Goal: Register for event/course

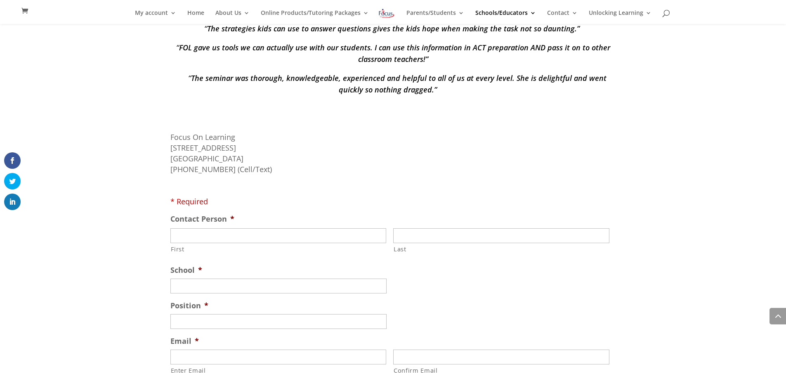
scroll to position [1011, 0]
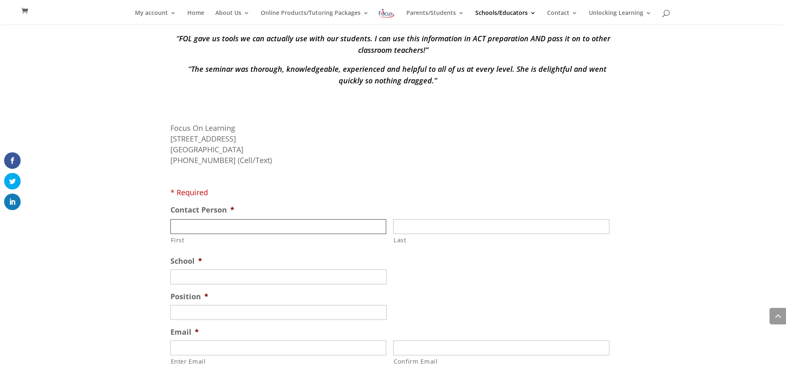
click at [298, 223] on input "First" at bounding box center [278, 226] width 216 height 15
type input "[PERSON_NAME]"
type input "[GEOGRAPHIC_DATA]"
type input "Counselor"
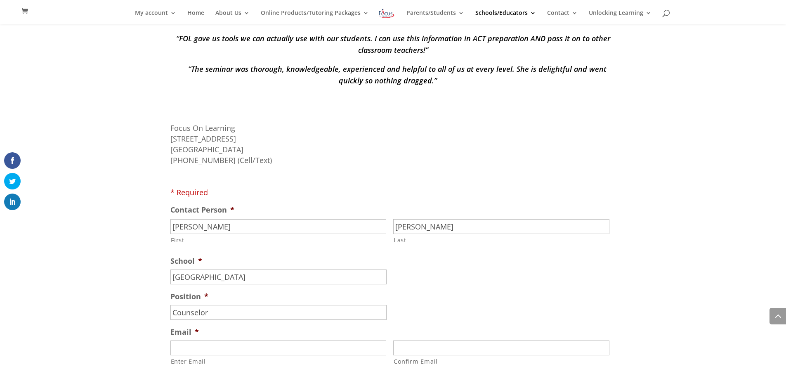
click at [202, 348] on input "Enter Email" at bounding box center [278, 348] width 216 height 15
type input "[PERSON_NAME][EMAIL_ADDRESS][DOMAIN_NAME]"
click at [489, 350] on input "Confirm Email" at bounding box center [501, 348] width 216 height 15
type input "[PERSON_NAME][EMAIL_ADDRESS][DOMAIN_NAME]"
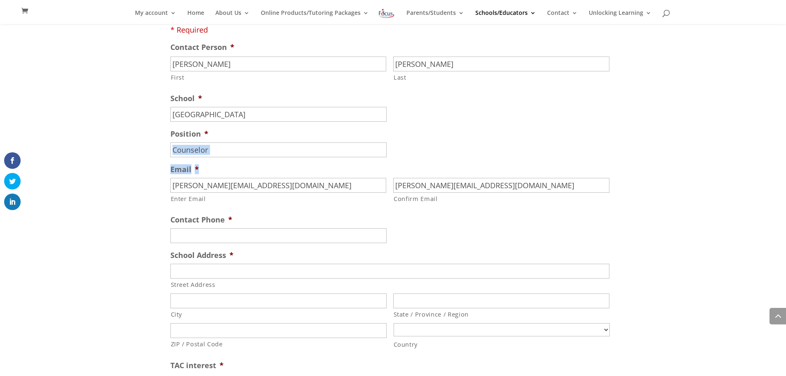
scroll to position [1176, 0]
click at [280, 230] on input "(___) ___-____" at bounding box center [278, 233] width 216 height 15
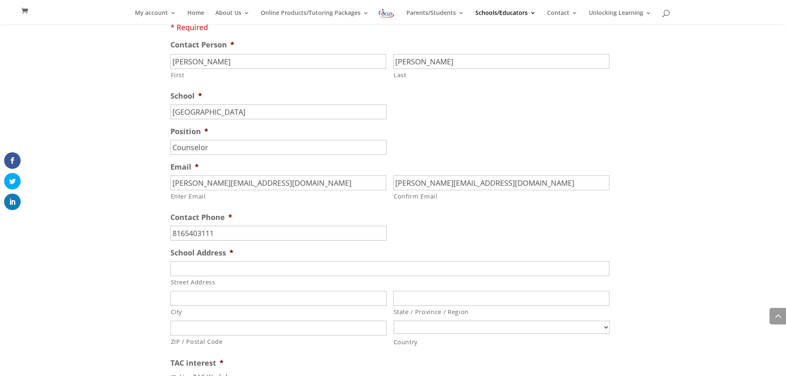
type input "[PHONE_NUMBER]"
type input "[STREET_ADDRESS] High School"
type input "[GEOGRAPHIC_DATA]"
type input "MO"
type input "64080"
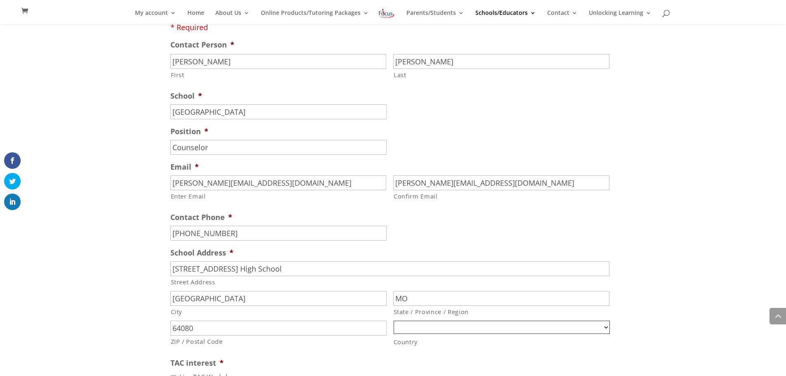
select select "[GEOGRAPHIC_DATA]"
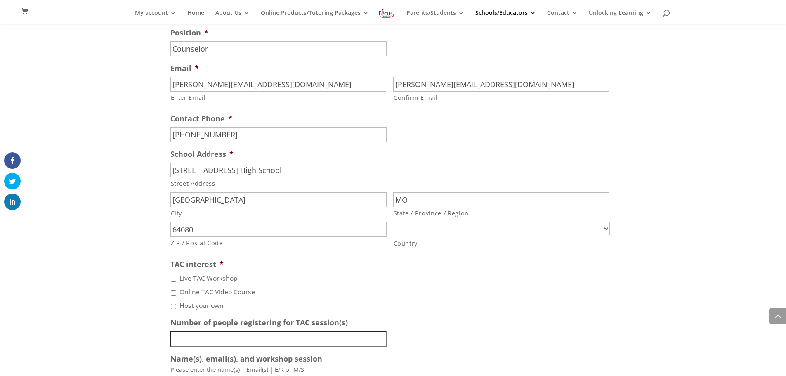
scroll to position [1275, 0]
click at [173, 292] on input "Online TAC Video Course" at bounding box center [173, 292] width 5 height 5
checkbox input "true"
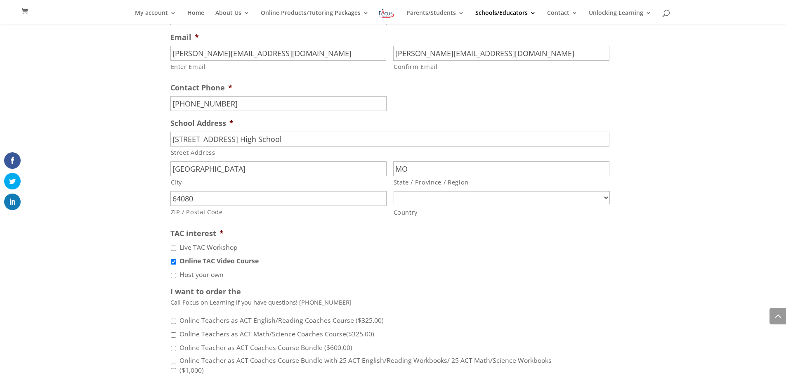
scroll to position [1341, 0]
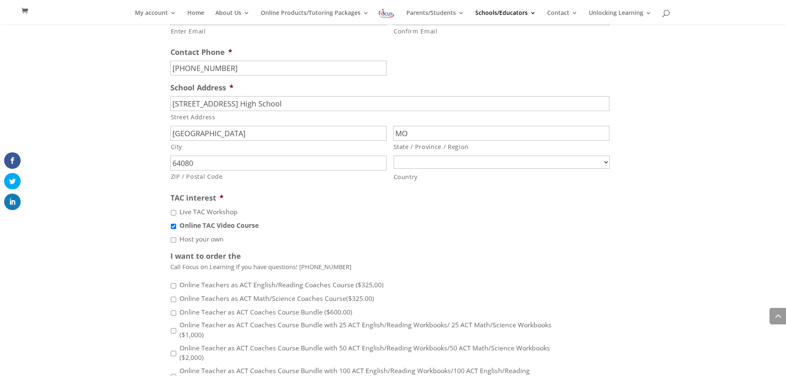
click at [173, 286] on input "Online Teachers as ACT English/Reading Coaches Course ($325.00)" at bounding box center [173, 285] width 5 height 5
checkbox input "true"
click at [174, 300] on input "Online Teachers as ACT Math/Science Coaches Course($325.00)" at bounding box center [173, 299] width 5 height 5
checkbox input "true"
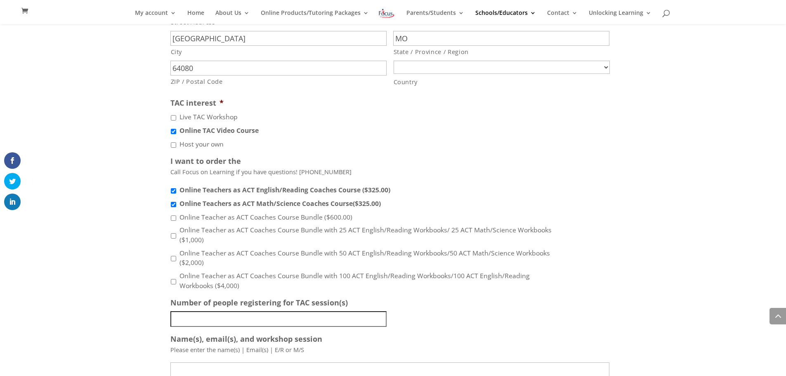
scroll to position [1441, 0]
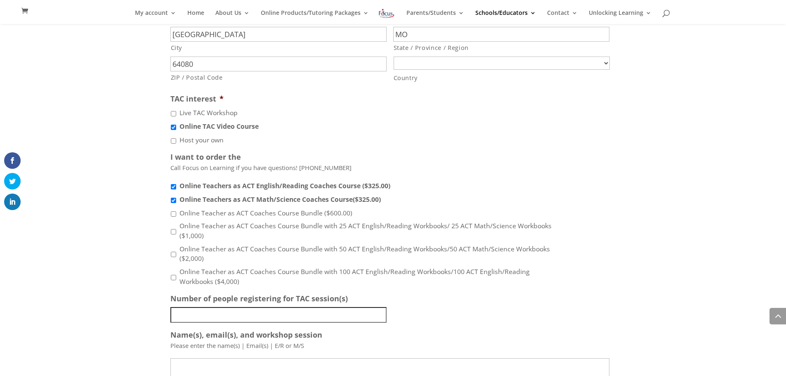
click at [261, 319] on input "Number of people registering for TAC session(s)" at bounding box center [278, 315] width 216 height 16
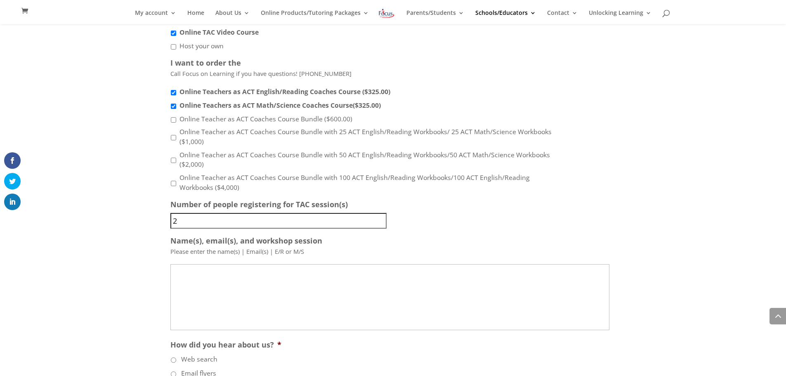
scroll to position [1540, 0]
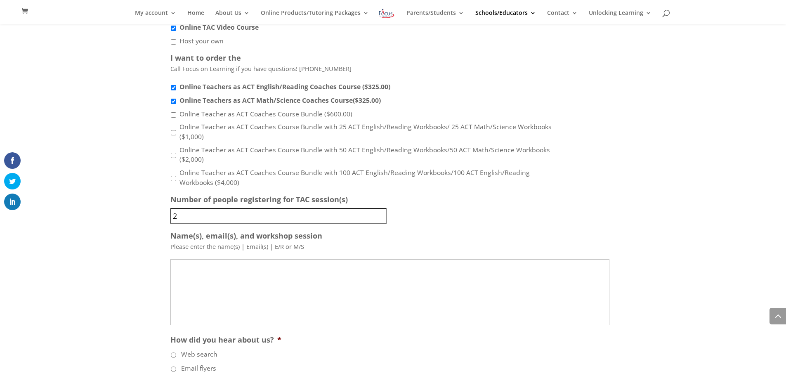
type input "2"
click at [224, 267] on textarea "Name(s), email(s), and workshop session" at bounding box center [389, 292] width 439 height 66
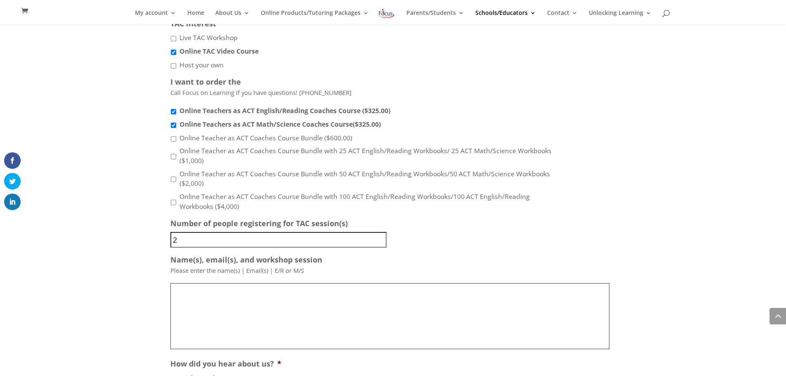
scroll to position [1635, 0]
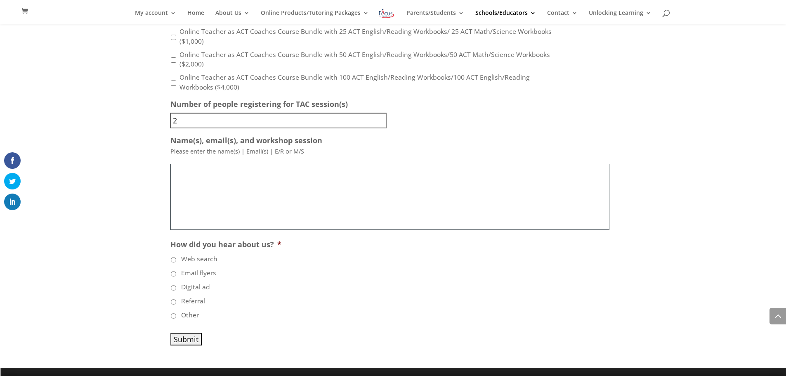
click at [283, 190] on textarea "Name(s), email(s), and workshop session" at bounding box center [389, 197] width 439 height 66
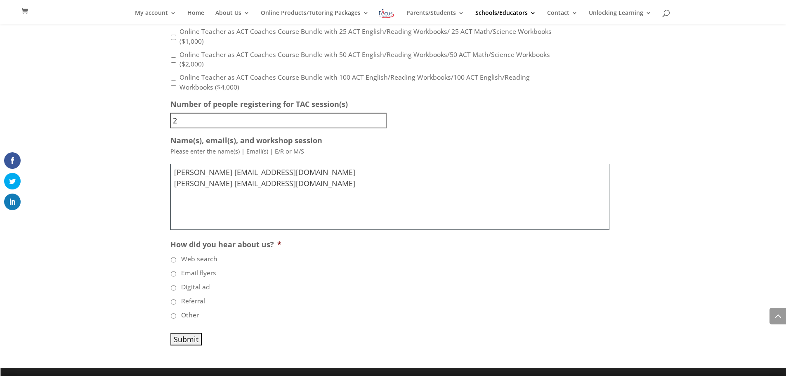
type textarea "[PERSON_NAME] [EMAIL_ADDRESS][DOMAIN_NAME] [PERSON_NAME] [EMAIL_ADDRESS][DOMAIN…"
click at [174, 303] on input "Referral" at bounding box center [173, 301] width 5 height 5
radio input "true"
drag, startPoint x: 196, startPoint y: 340, endPoint x: 211, endPoint y: 348, distance: 16.4
click at [197, 341] on input "Submit" at bounding box center [185, 339] width 31 height 12
